Goal: Task Accomplishment & Management: Complete application form

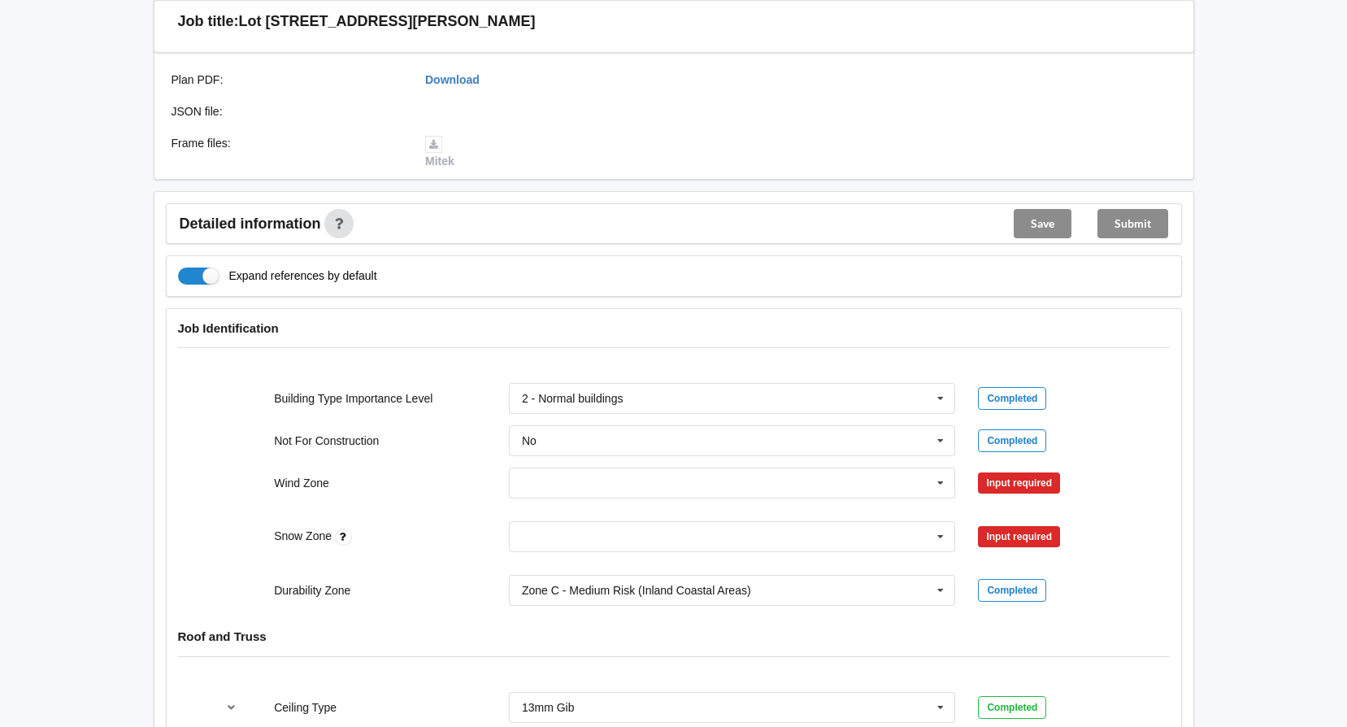
scroll to position [488, 0]
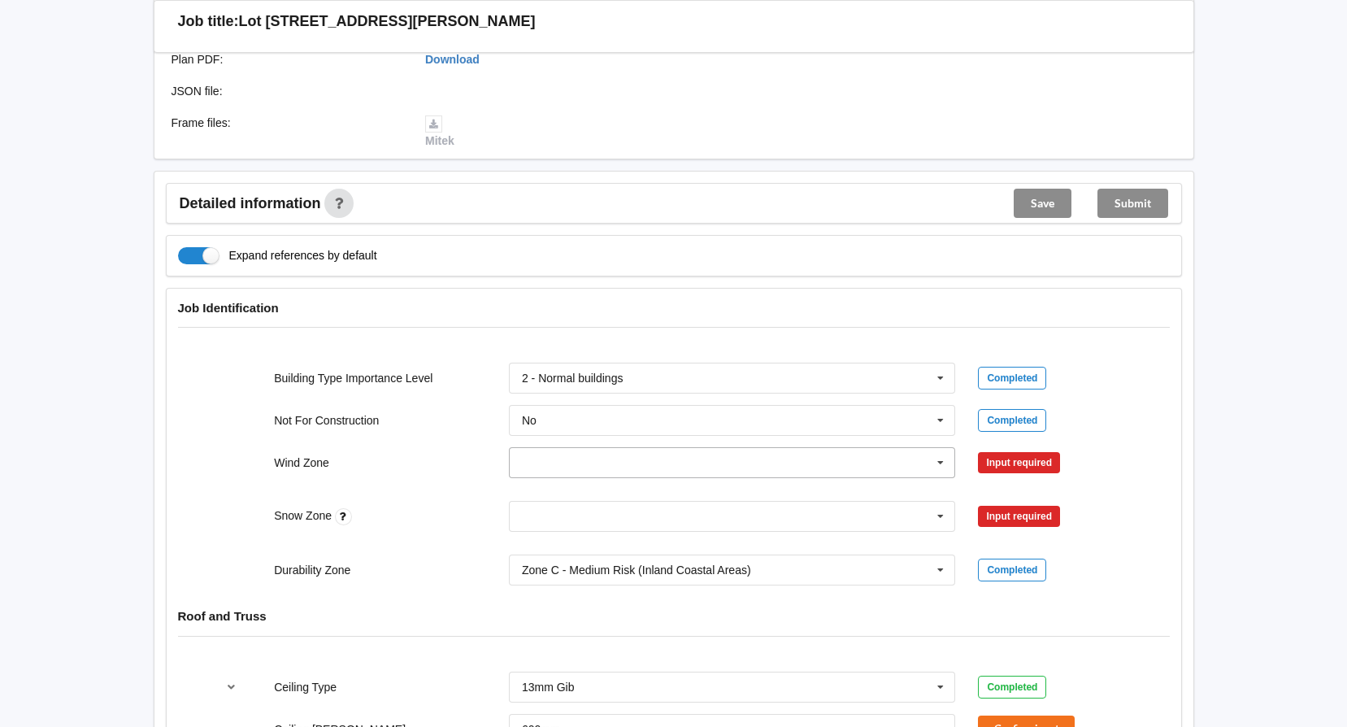
click at [944, 463] on icon at bounding box center [940, 463] width 24 height 30
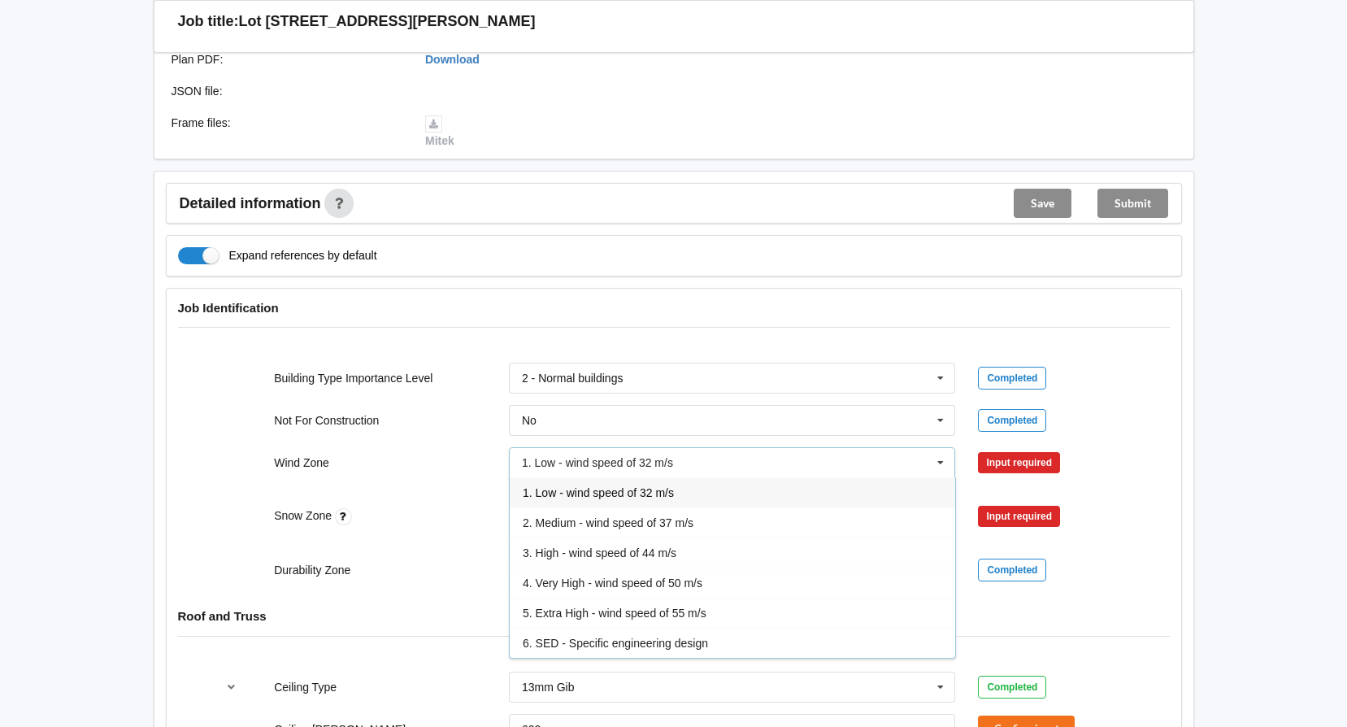
click at [599, 546] on span "3. High - wind speed of 44 m/s" at bounding box center [600, 552] width 154 height 13
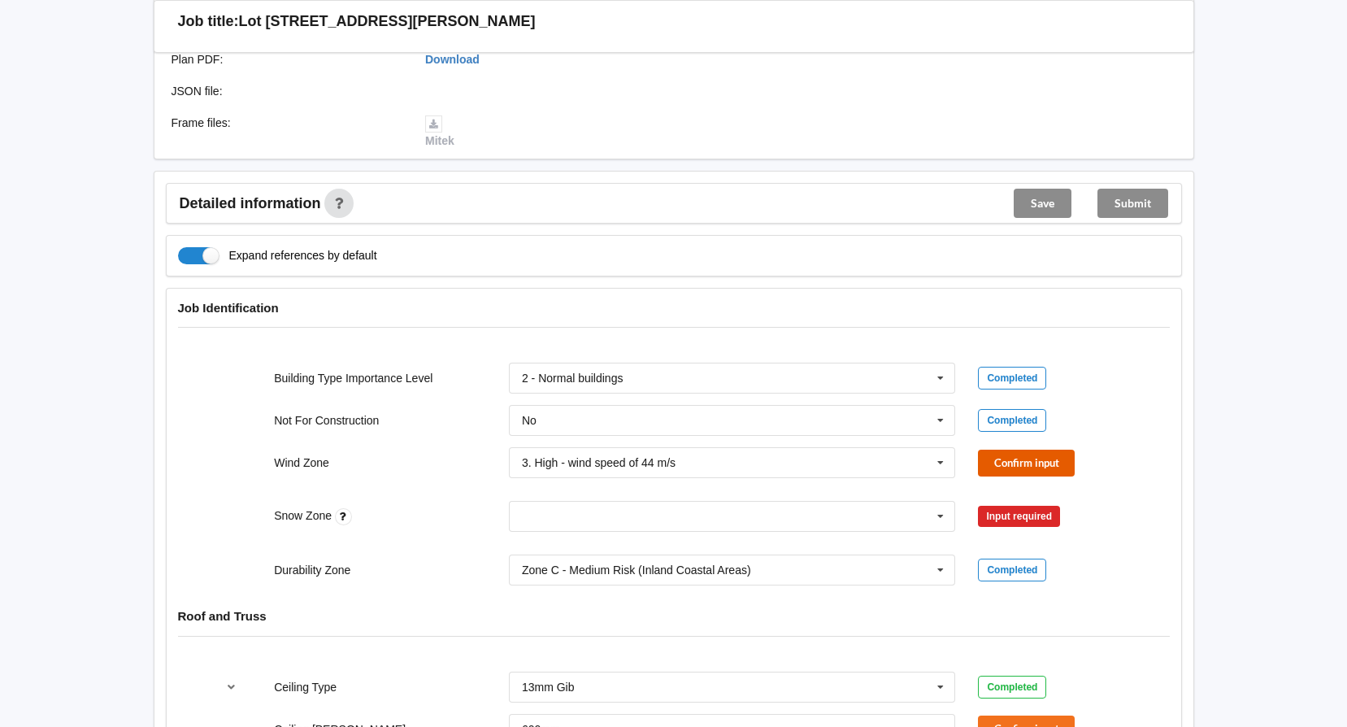
click at [1004, 455] on button "Confirm input" at bounding box center [1026, 462] width 97 height 27
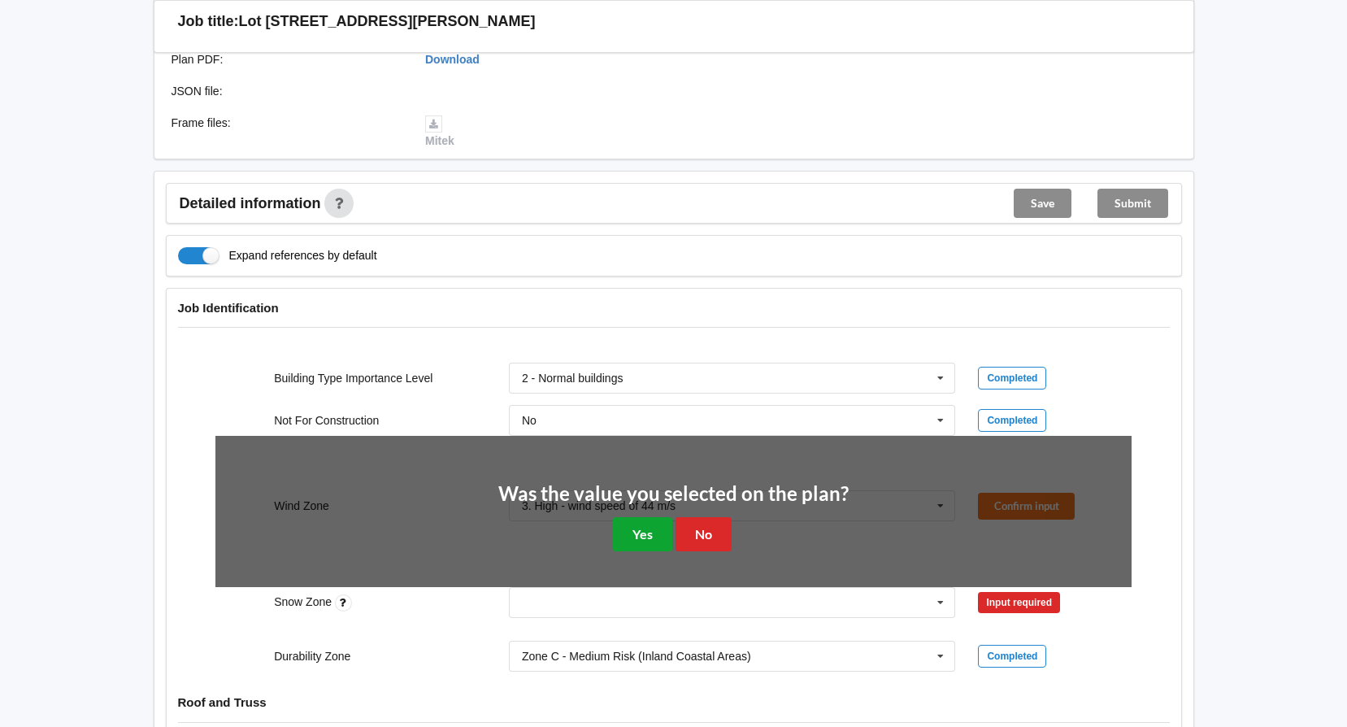
click at [657, 523] on button "Yes" at bounding box center [642, 533] width 59 height 33
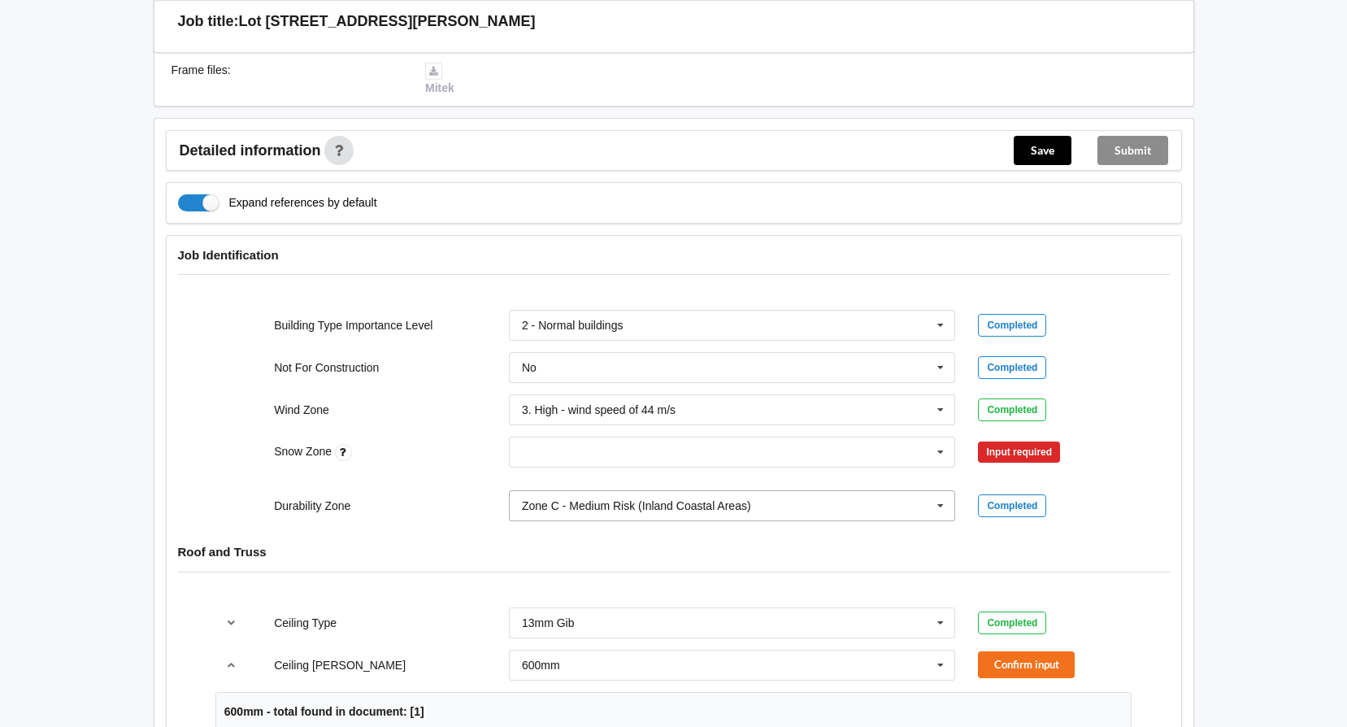
scroll to position [569, 0]
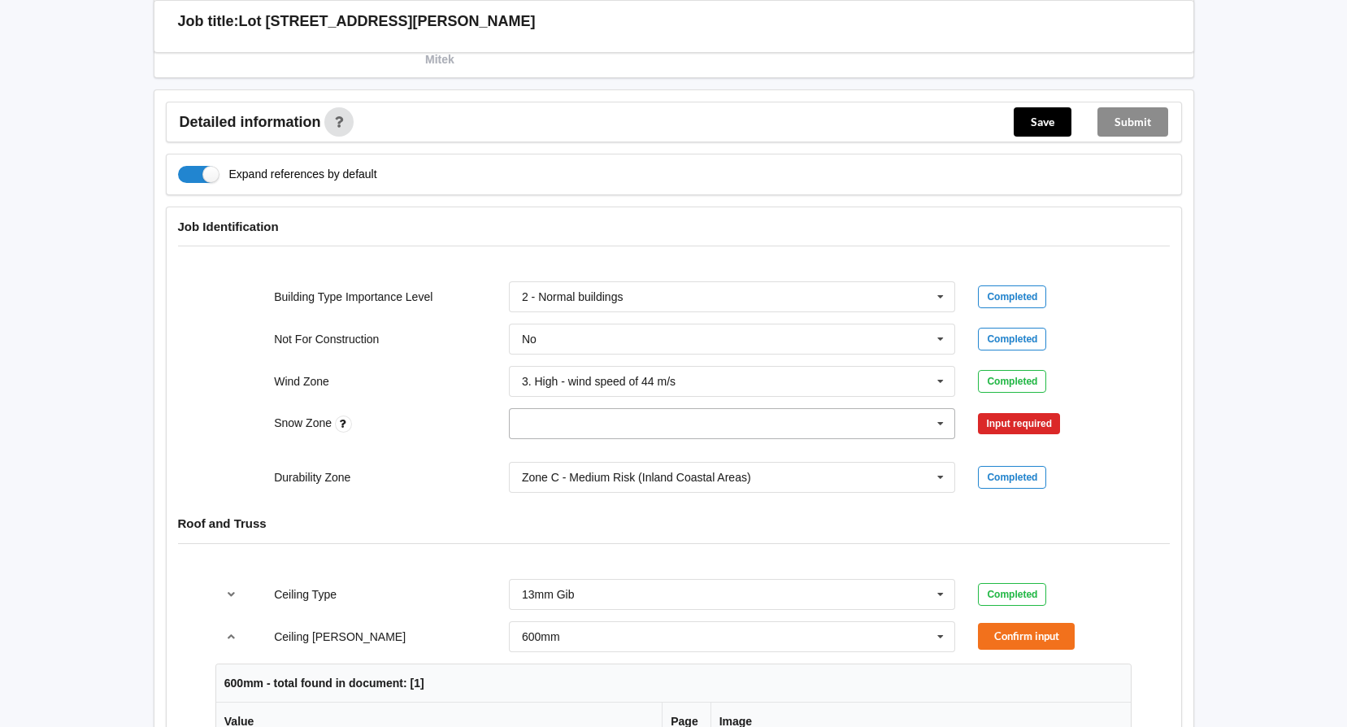
click at [939, 424] on icon at bounding box center [940, 424] width 24 height 30
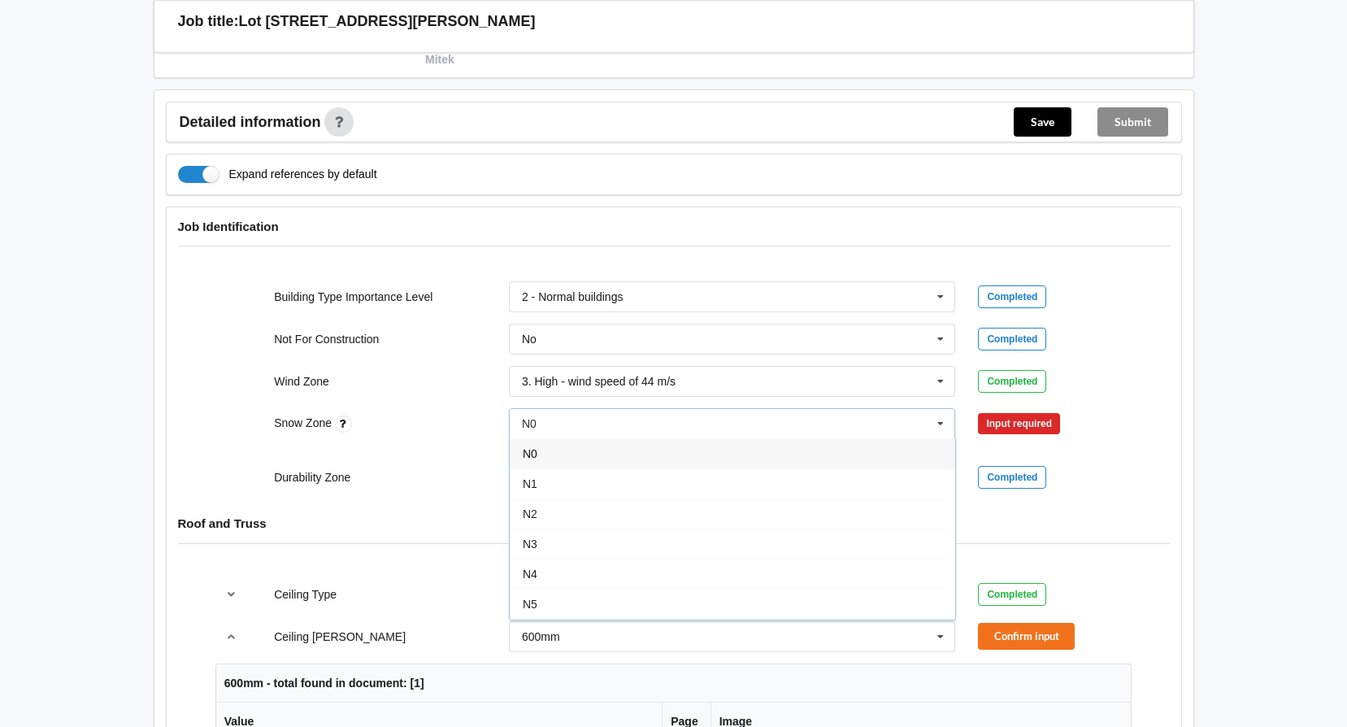
drag, startPoint x: 540, startPoint y: 577, endPoint x: 600, endPoint y: 553, distance: 63.8
click at [540, 576] on div "N4" at bounding box center [732, 573] width 445 height 30
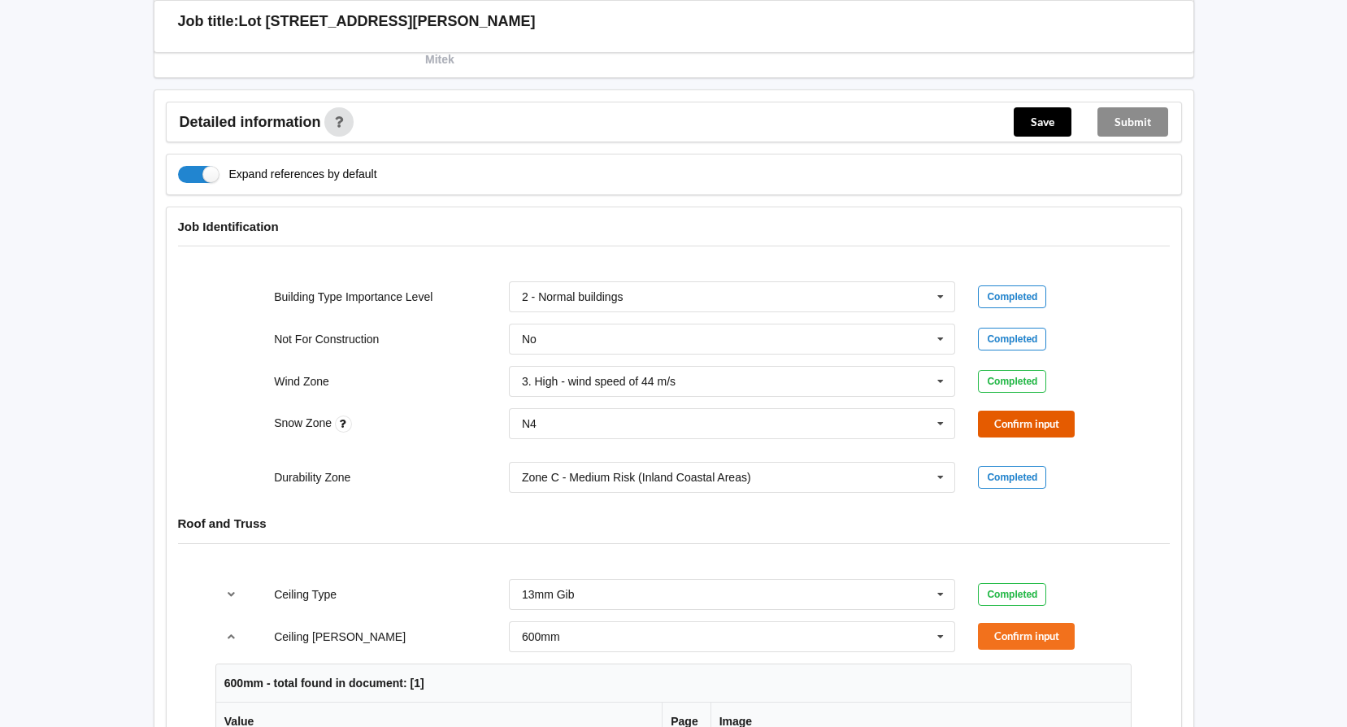
click at [996, 431] on button "Confirm input" at bounding box center [1026, 423] width 97 height 27
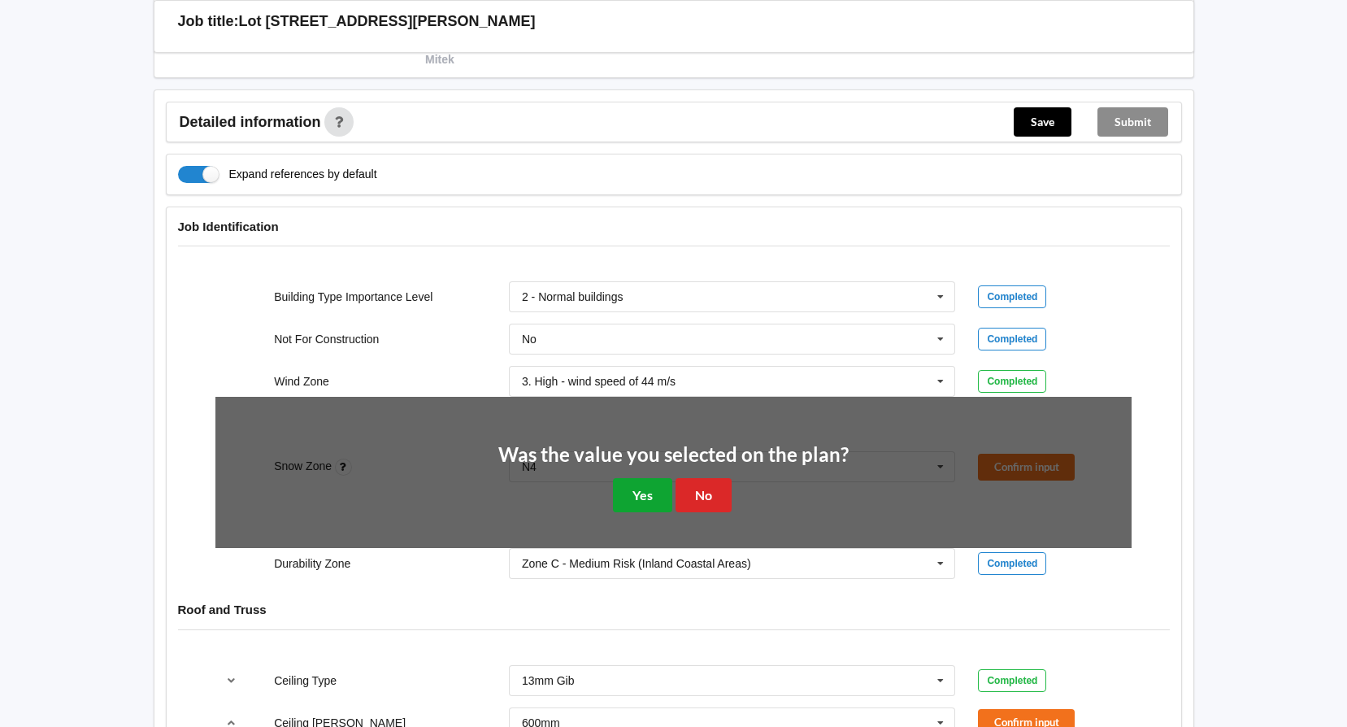
click at [648, 495] on button "Yes" at bounding box center [642, 494] width 59 height 33
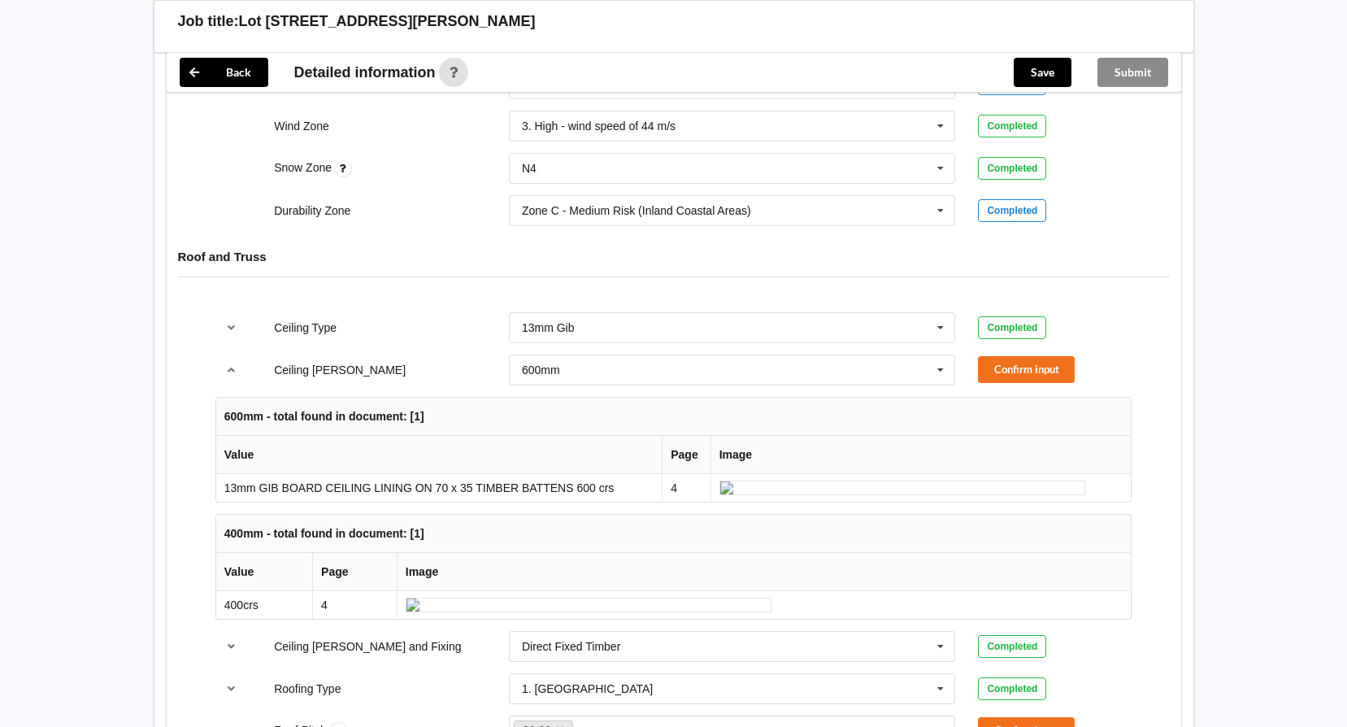
scroll to position [894, 0]
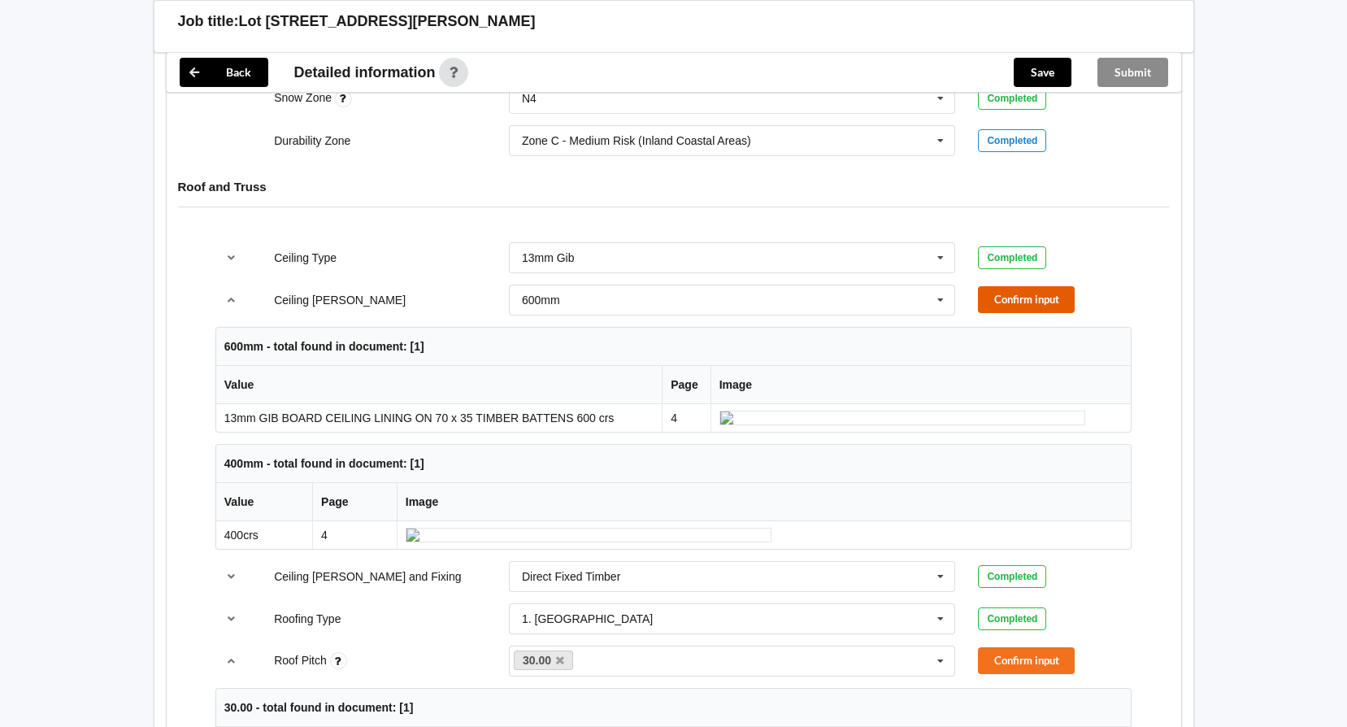
click at [1010, 296] on button "Confirm input" at bounding box center [1026, 299] width 97 height 27
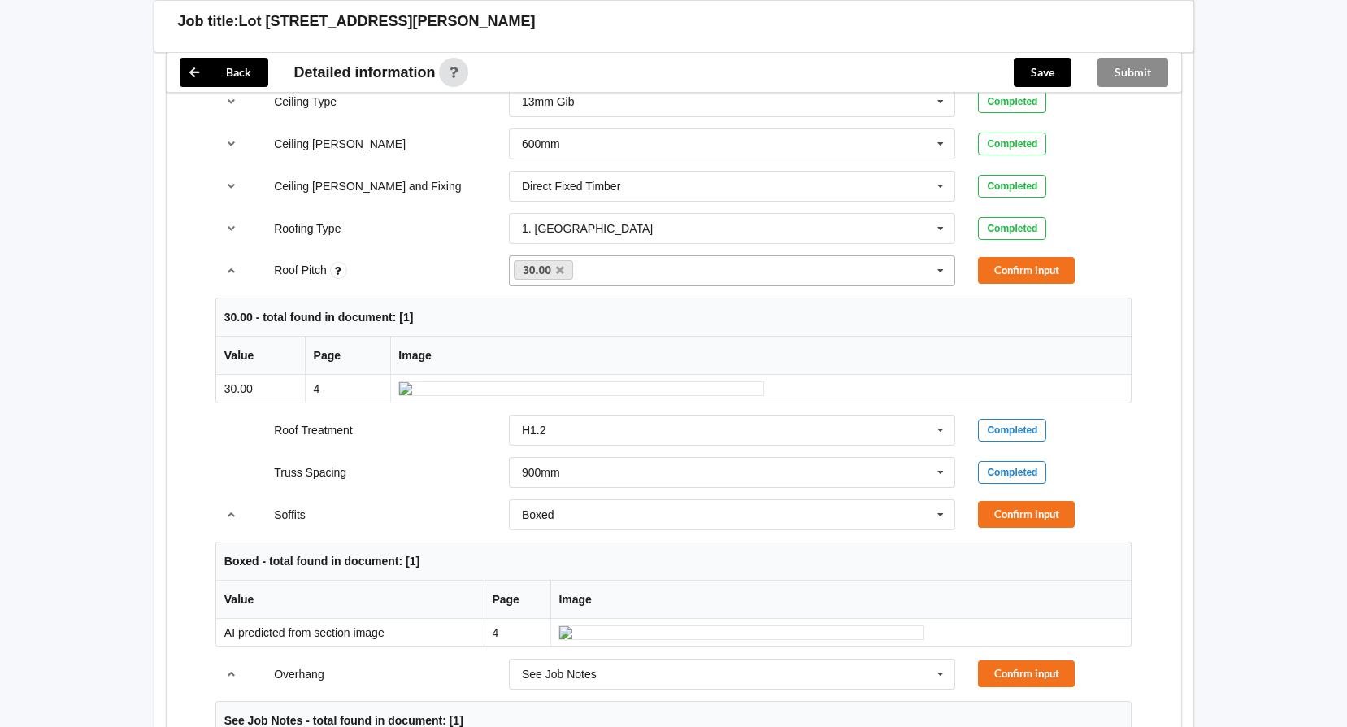
scroll to position [1057, 0]
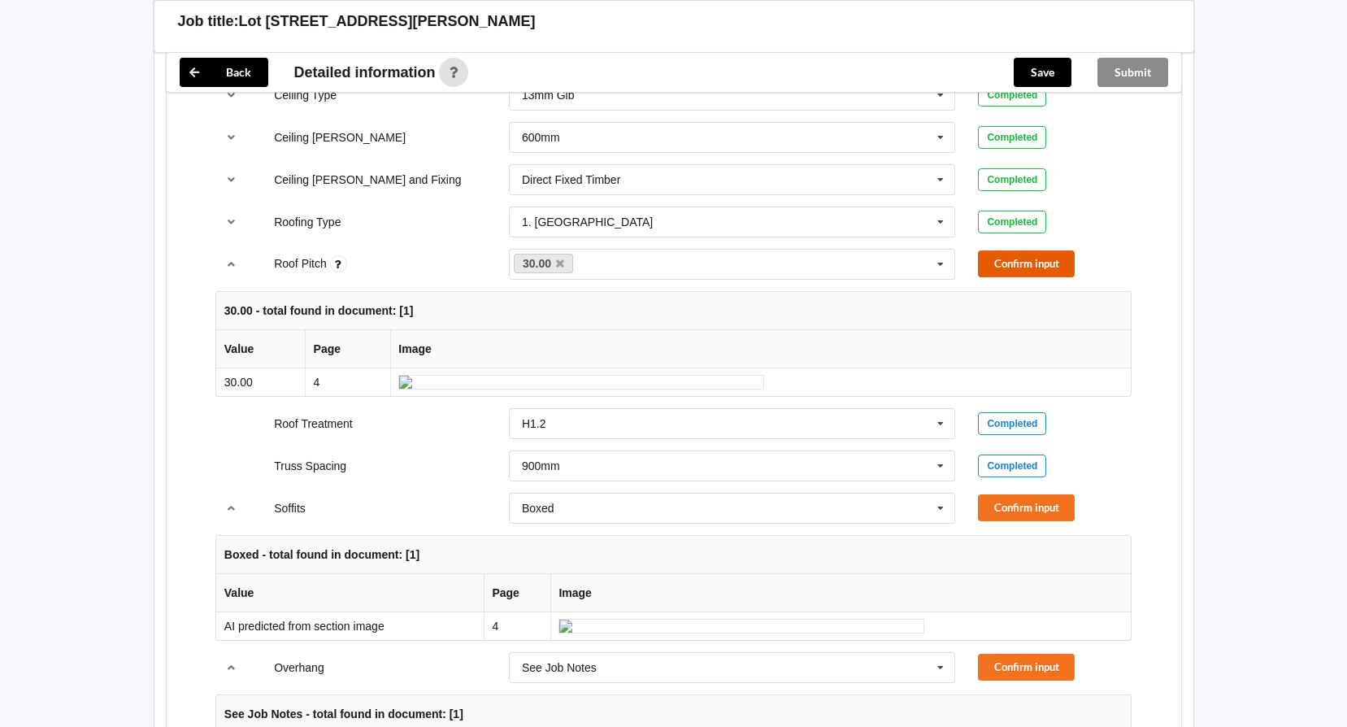
click at [1009, 263] on button "Confirm input" at bounding box center [1026, 263] width 97 height 27
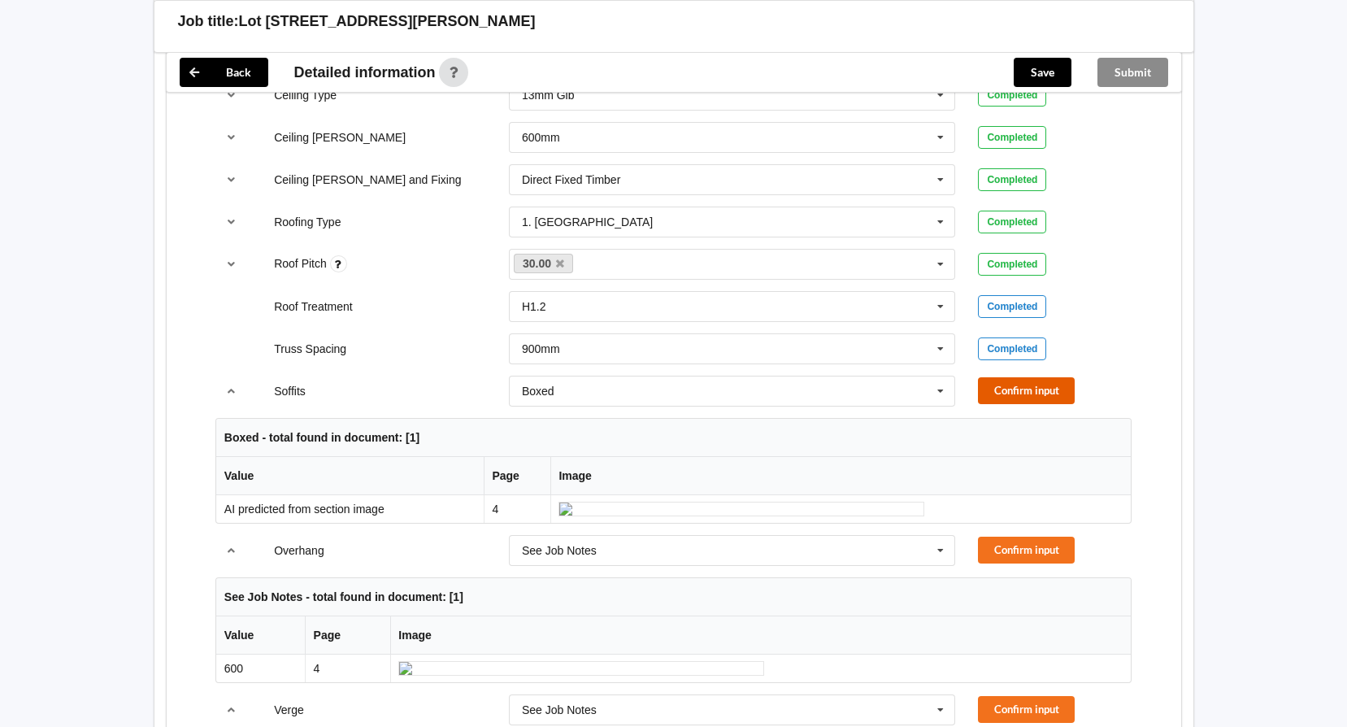
click at [1022, 384] on button "Confirm input" at bounding box center [1026, 390] width 97 height 27
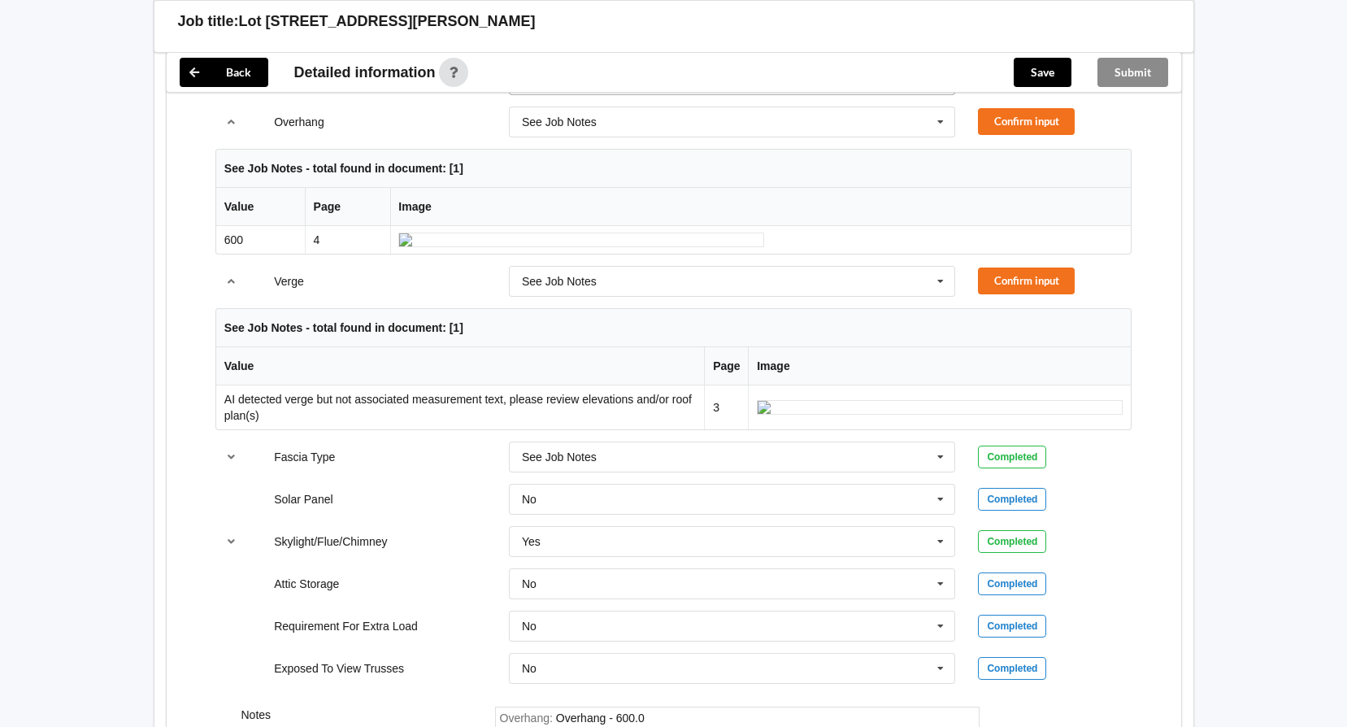
scroll to position [1382, 0]
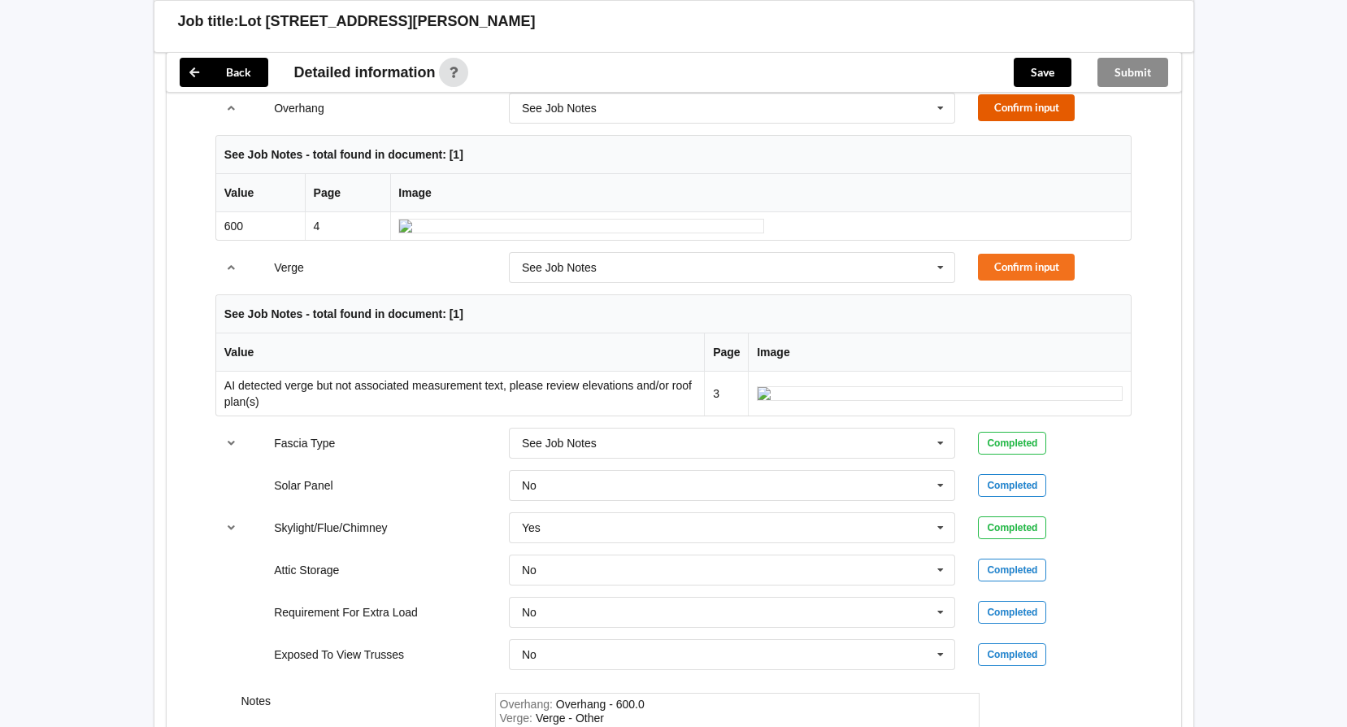
click at [994, 107] on button "Confirm input" at bounding box center [1026, 107] width 97 height 27
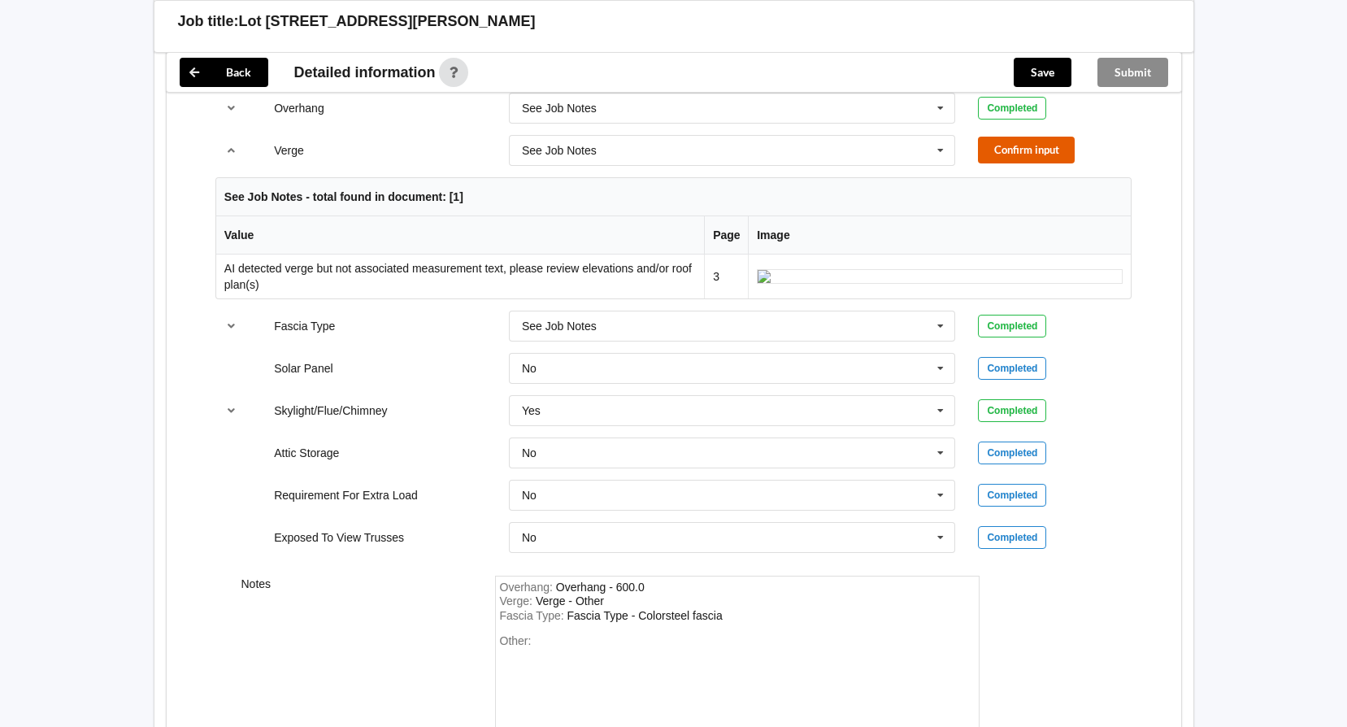
click at [1002, 152] on button "Confirm input" at bounding box center [1026, 150] width 97 height 27
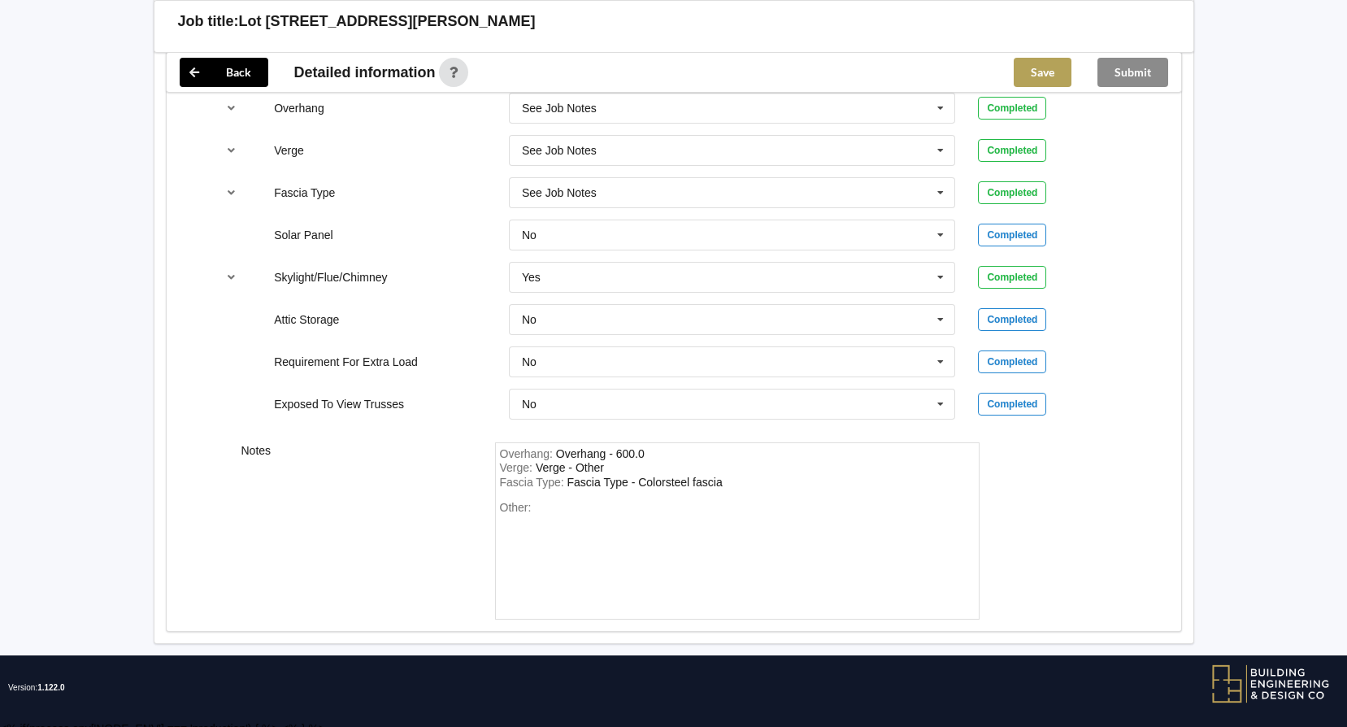
click at [1031, 77] on button "Save" at bounding box center [1042, 72] width 58 height 29
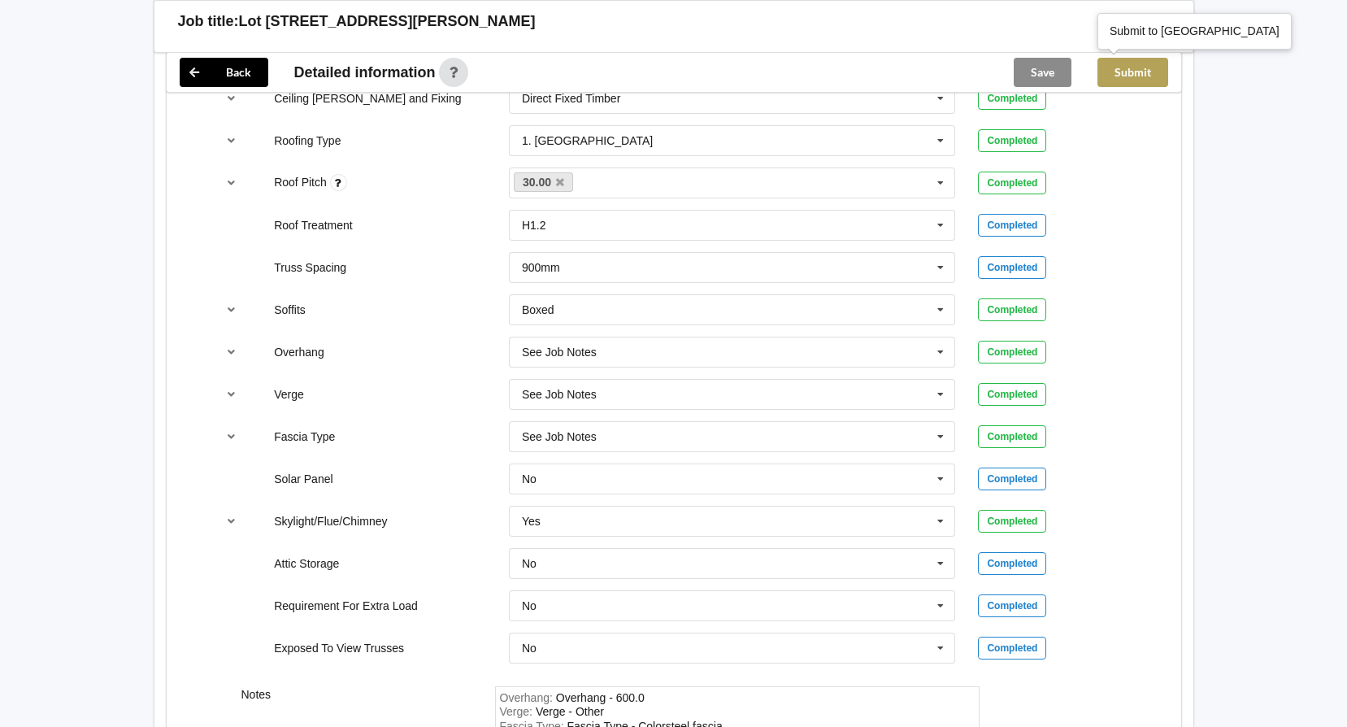
click at [1116, 70] on button "Submit" at bounding box center [1132, 72] width 71 height 29
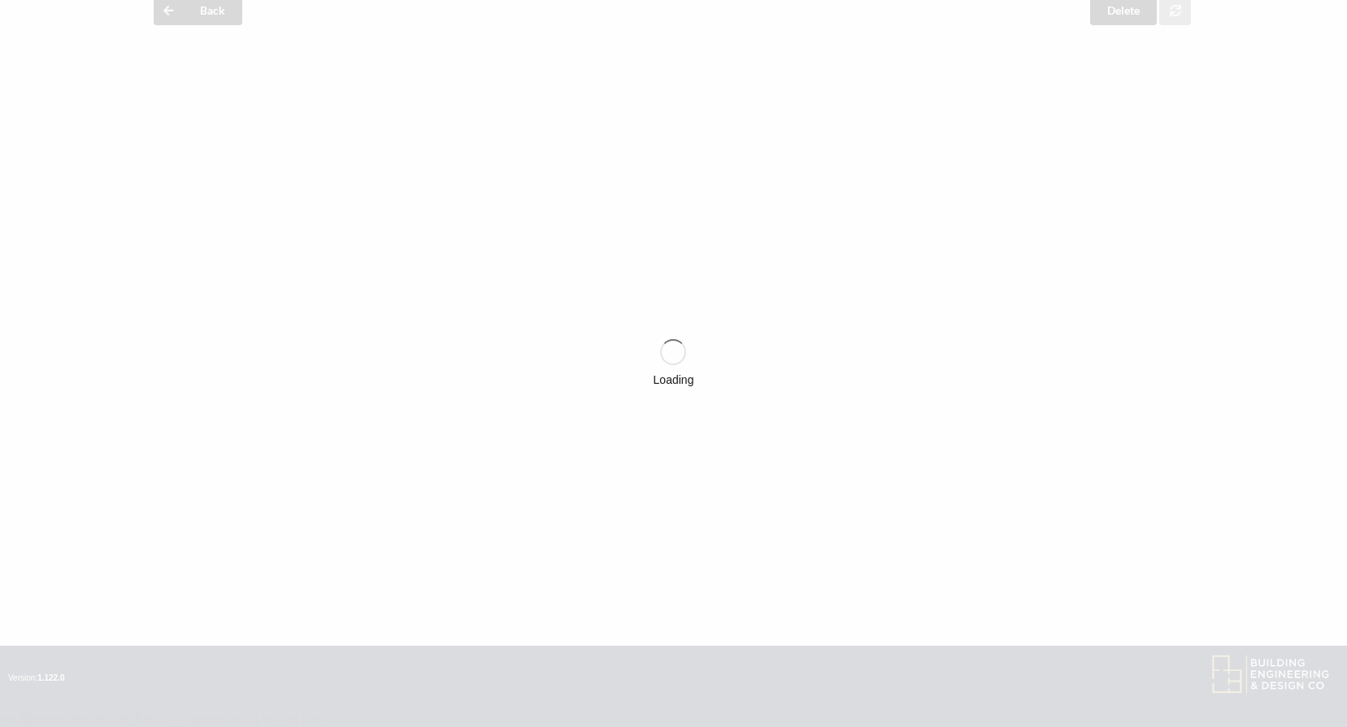
scroll to position [1063, 0]
